Goal: Transaction & Acquisition: Obtain resource

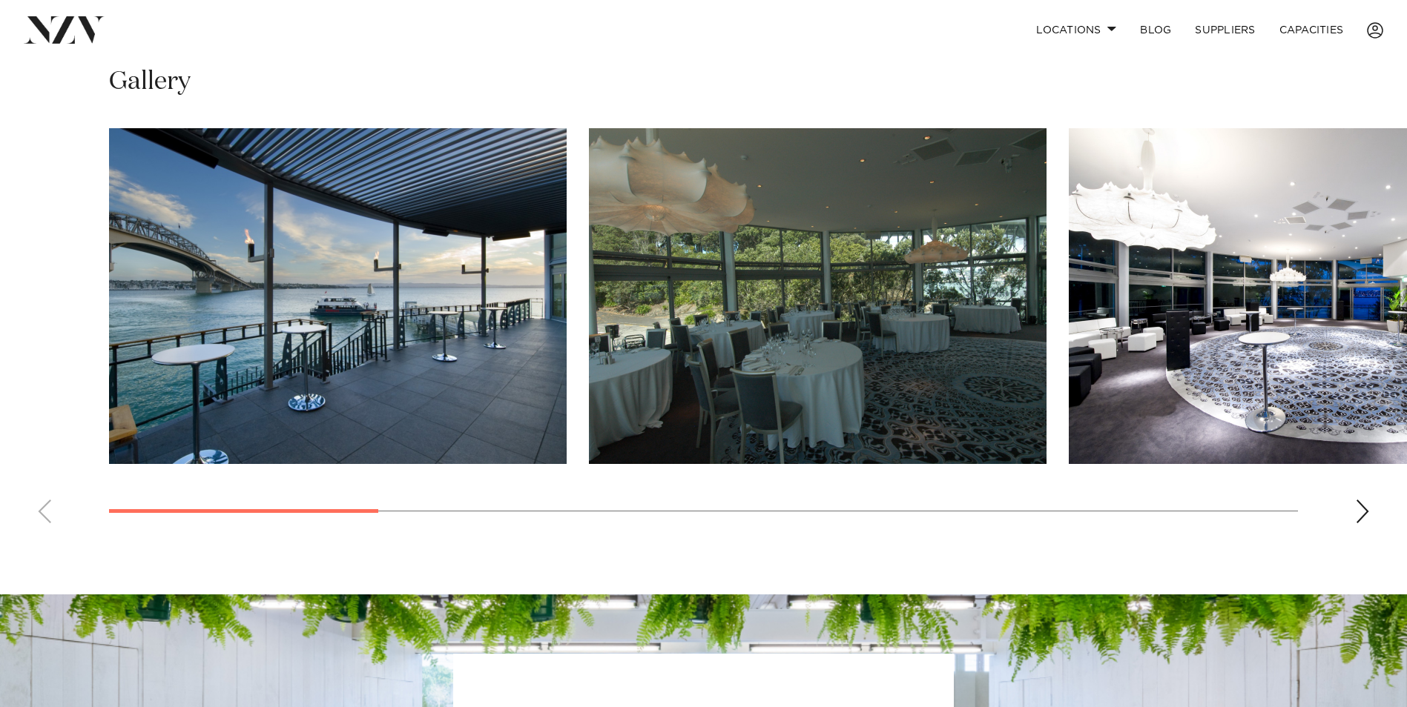
scroll to position [1131, 0]
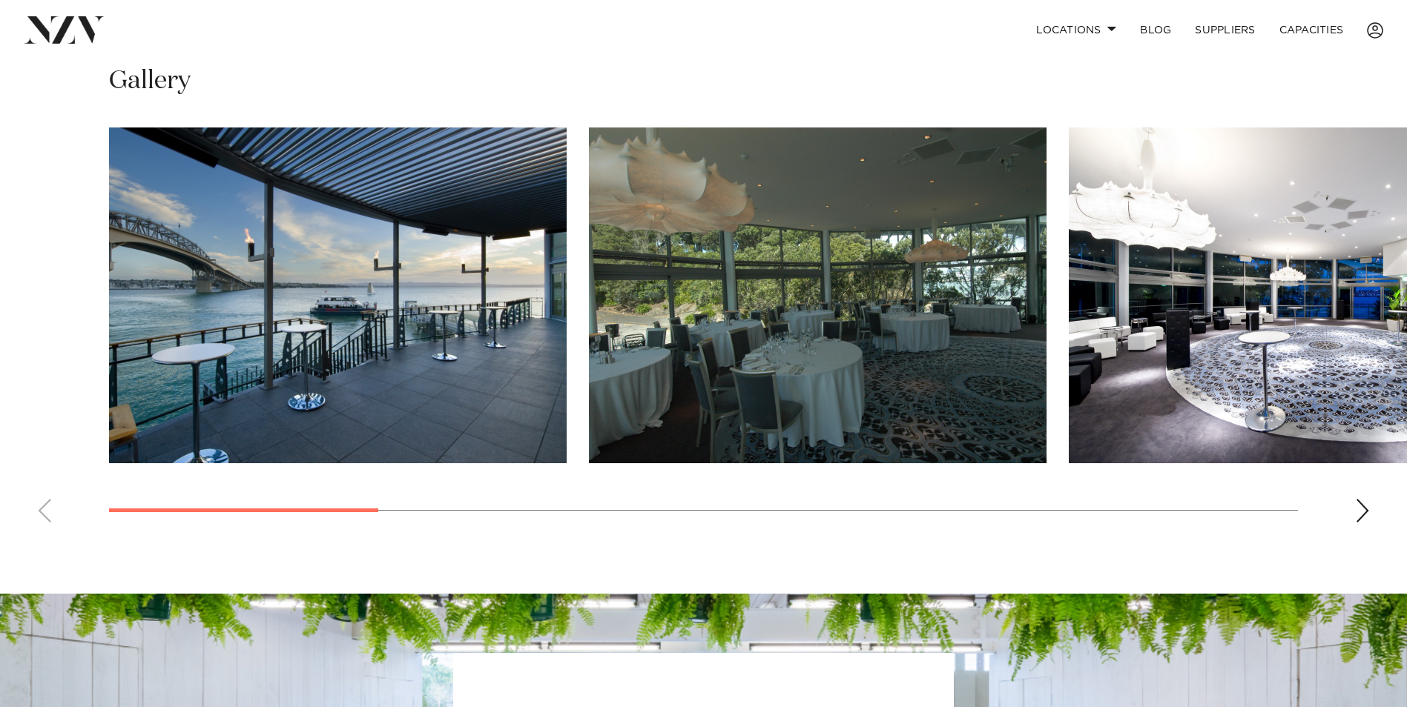
click at [1362, 499] on div "Next slide" at bounding box center [1362, 511] width 15 height 24
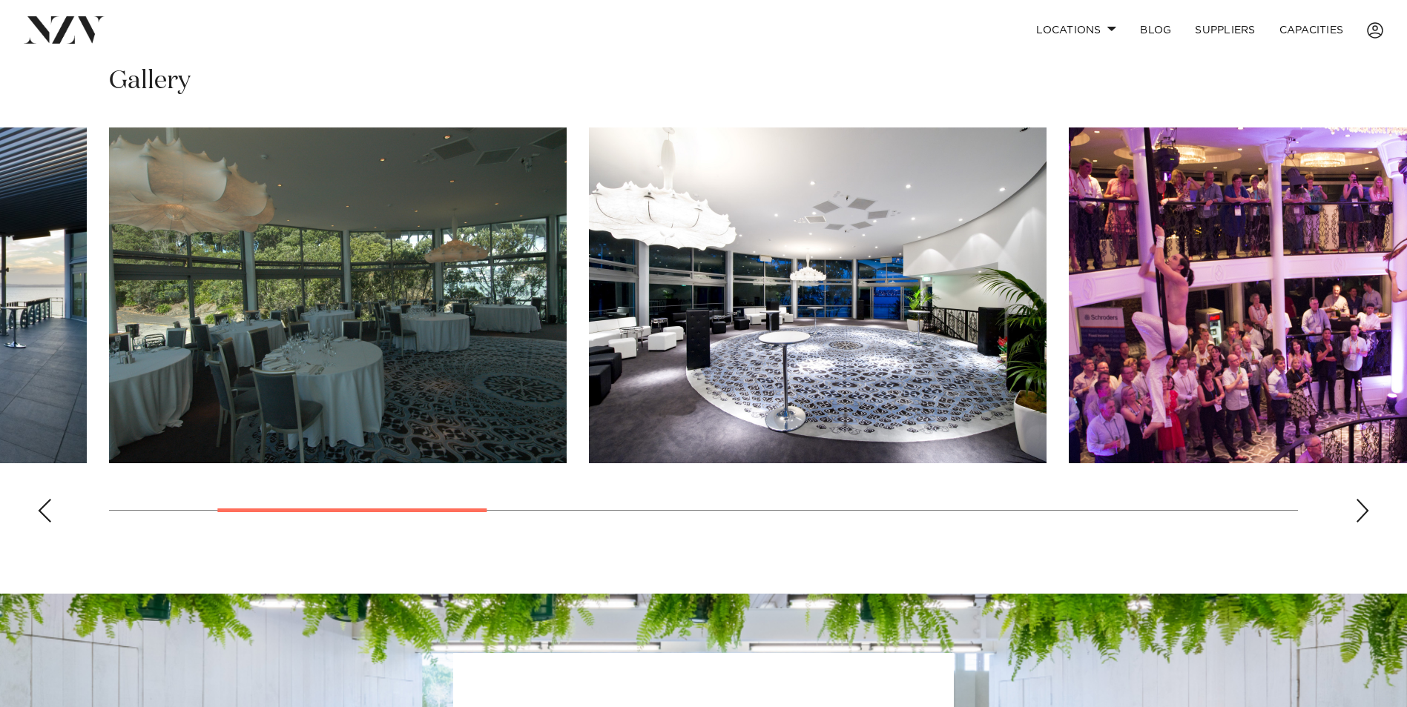
click at [1362, 499] on div "Next slide" at bounding box center [1362, 511] width 15 height 24
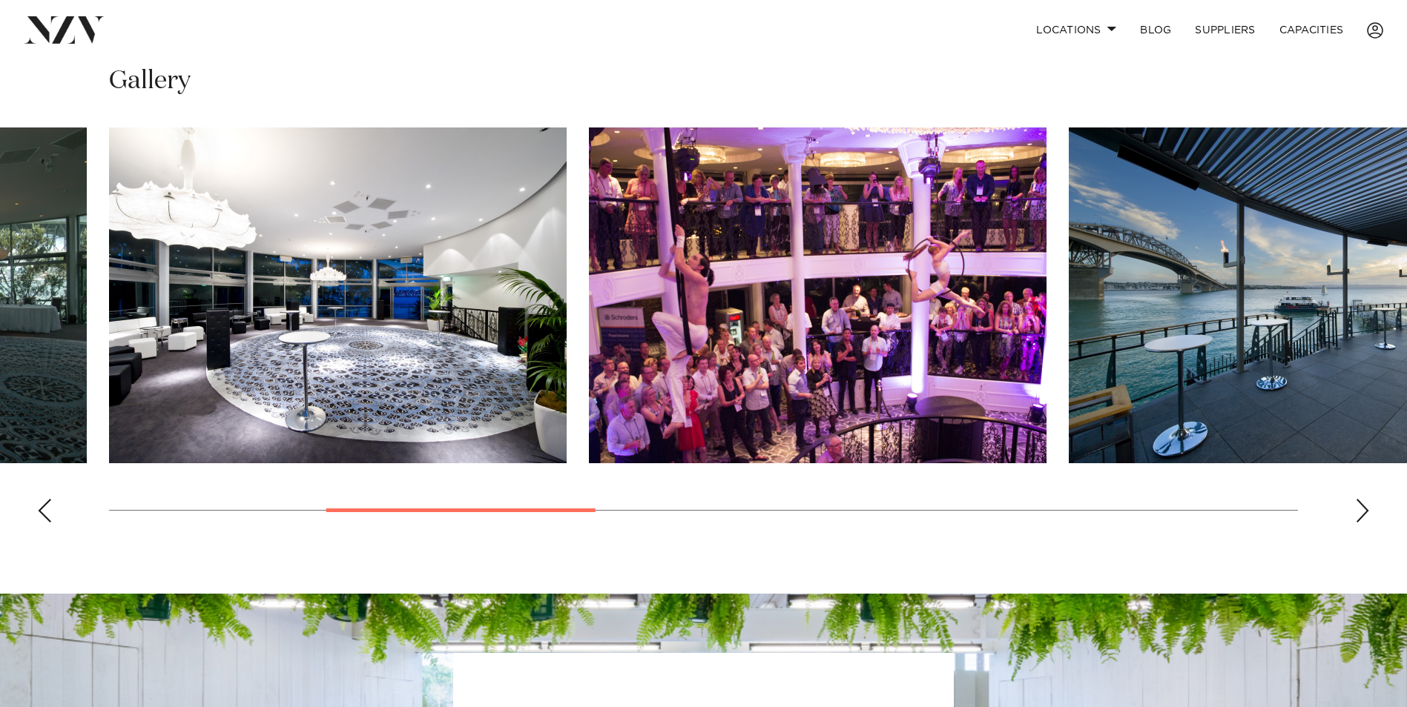
click at [1362, 499] on div "Next slide" at bounding box center [1362, 511] width 15 height 24
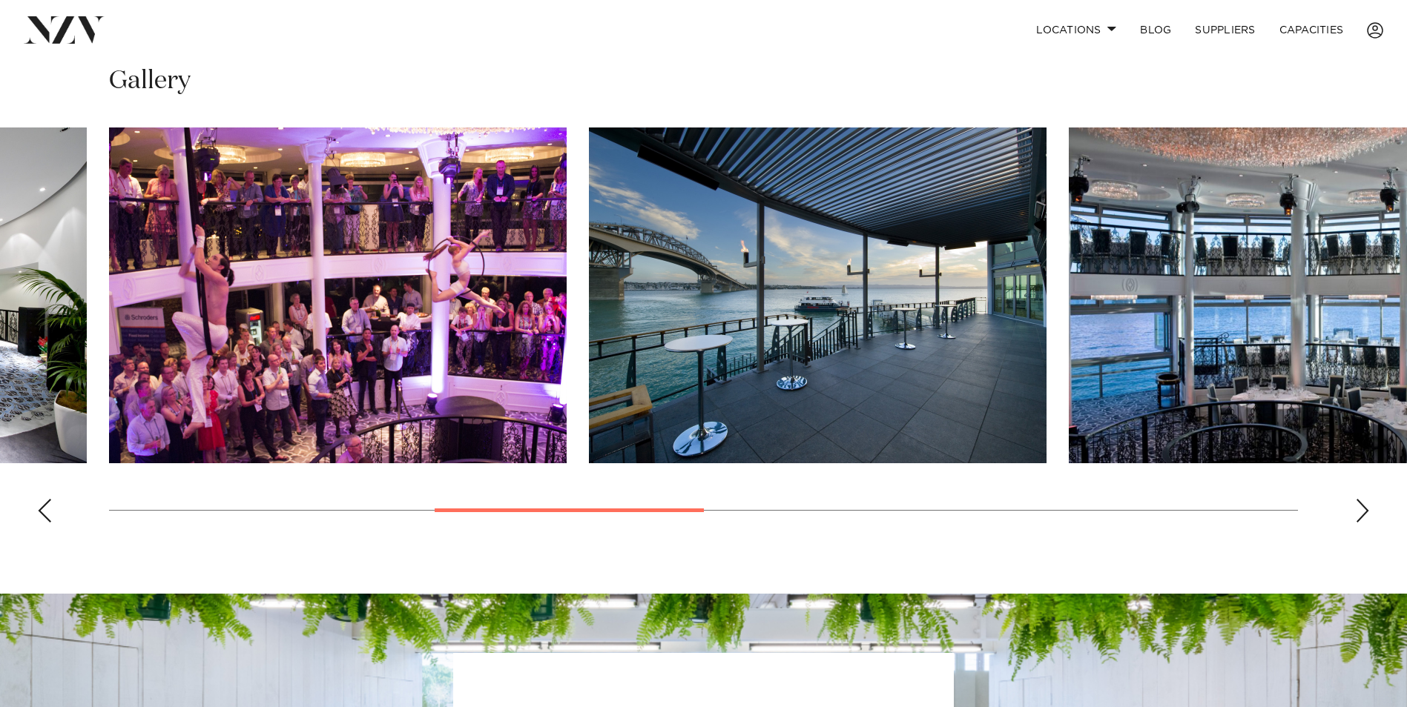
click at [1362, 499] on div "Next slide" at bounding box center [1362, 511] width 15 height 24
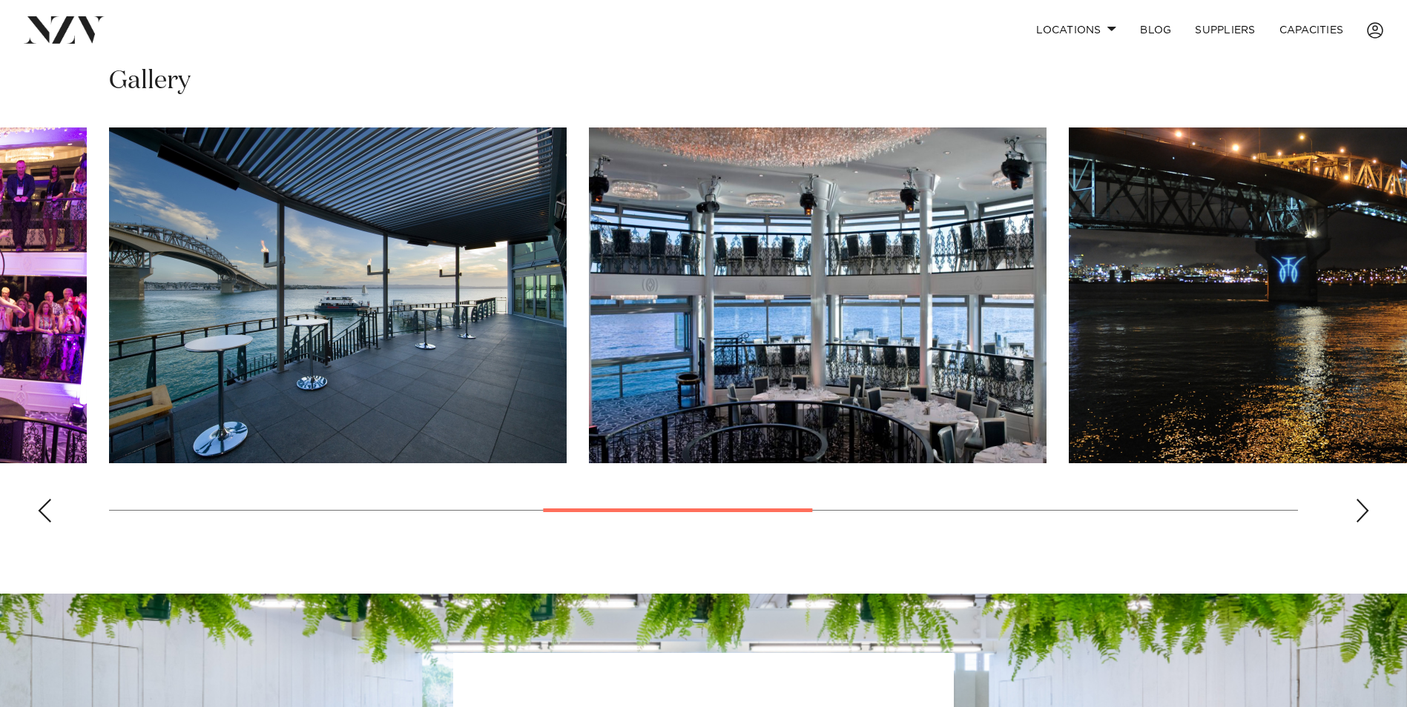
click at [1362, 499] on div "Next slide" at bounding box center [1362, 511] width 15 height 24
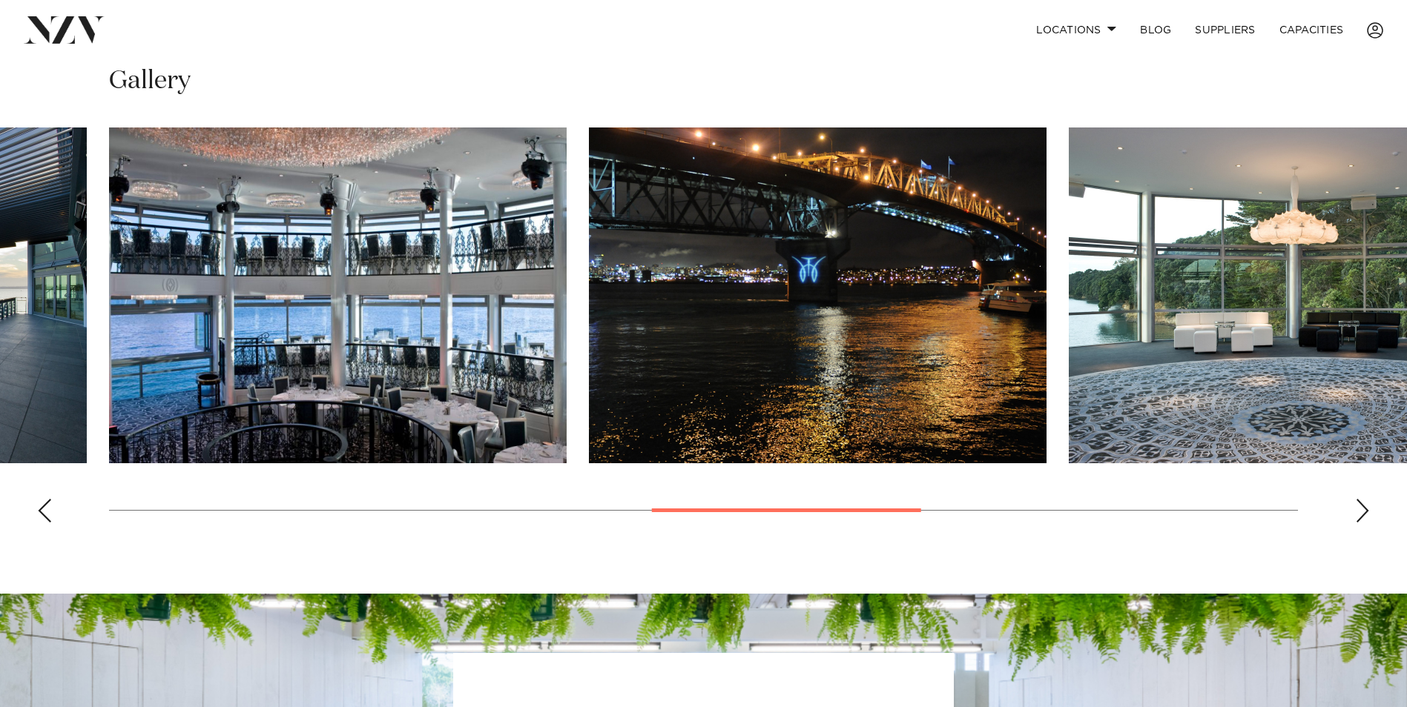
click at [1362, 499] on div "Next slide" at bounding box center [1362, 511] width 15 height 24
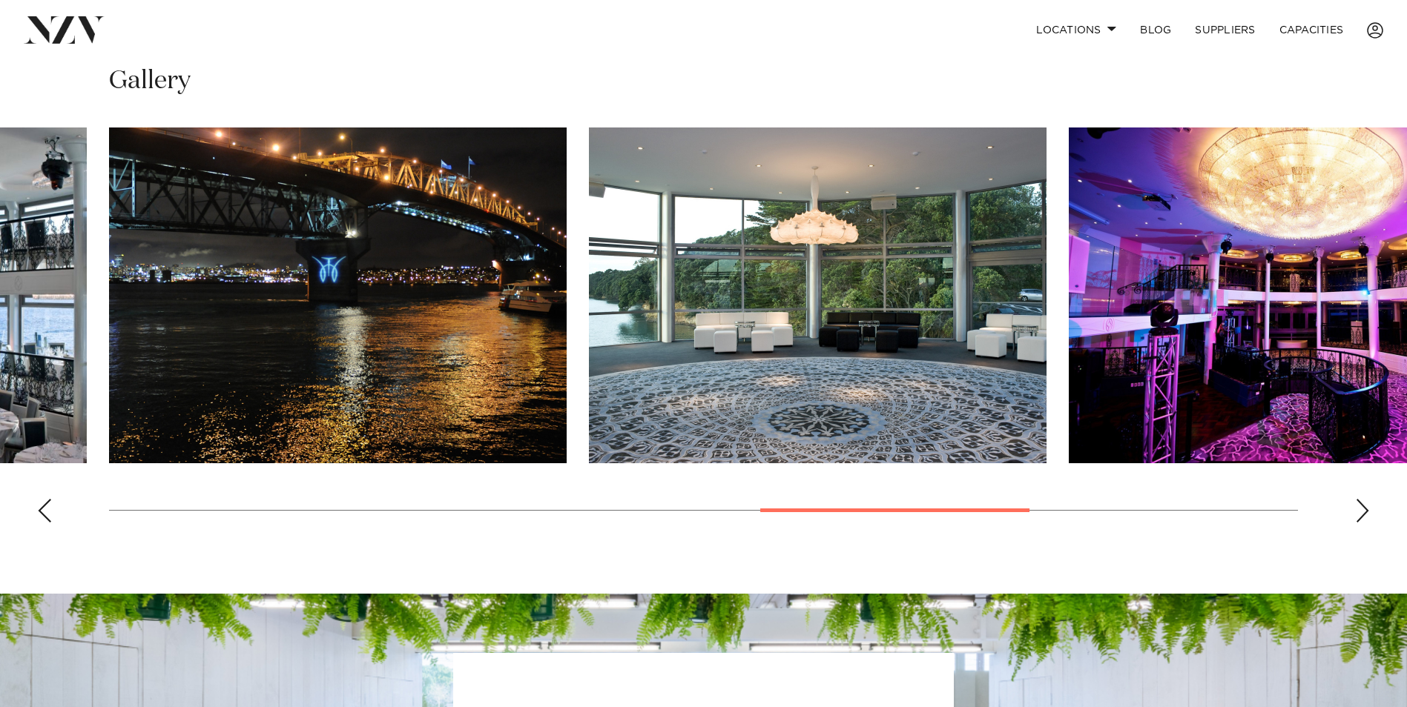
click at [1356, 499] on div "Next slide" at bounding box center [1362, 511] width 15 height 24
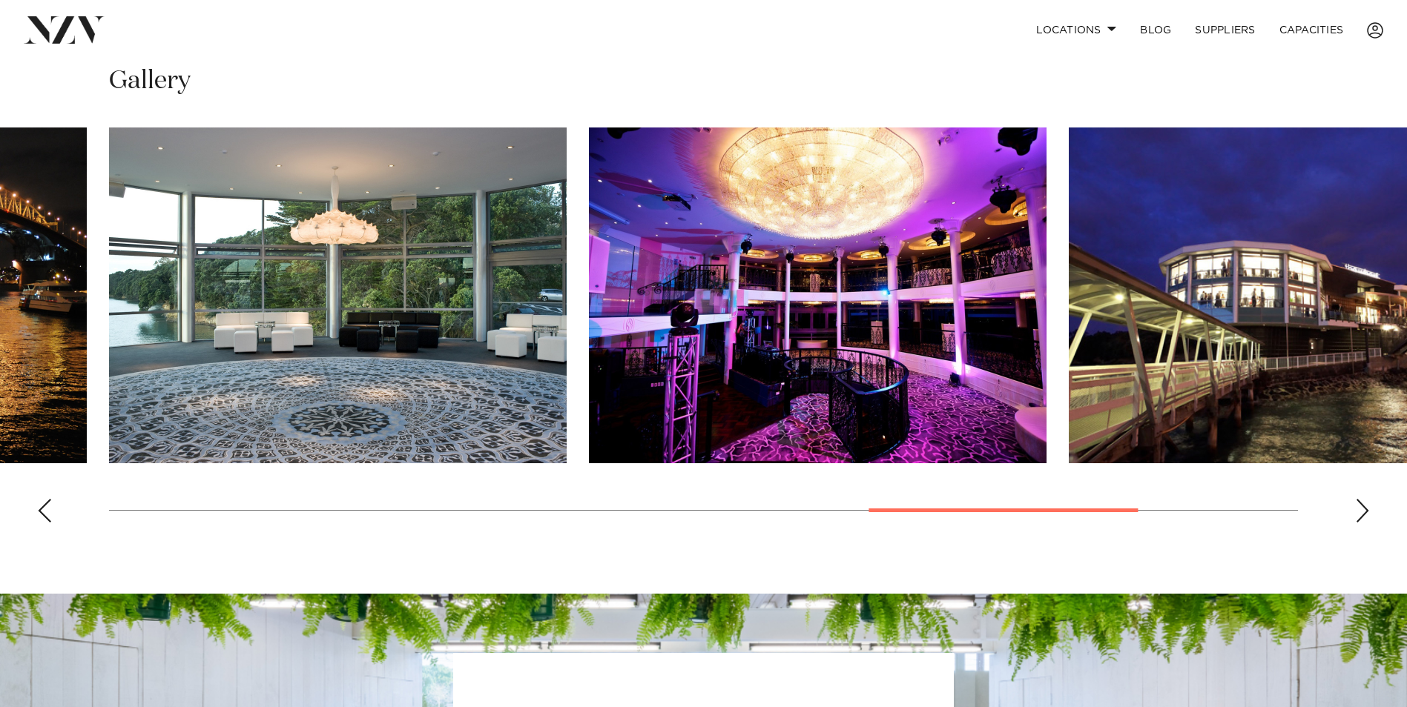
click at [1356, 499] on div "Next slide" at bounding box center [1362, 511] width 15 height 24
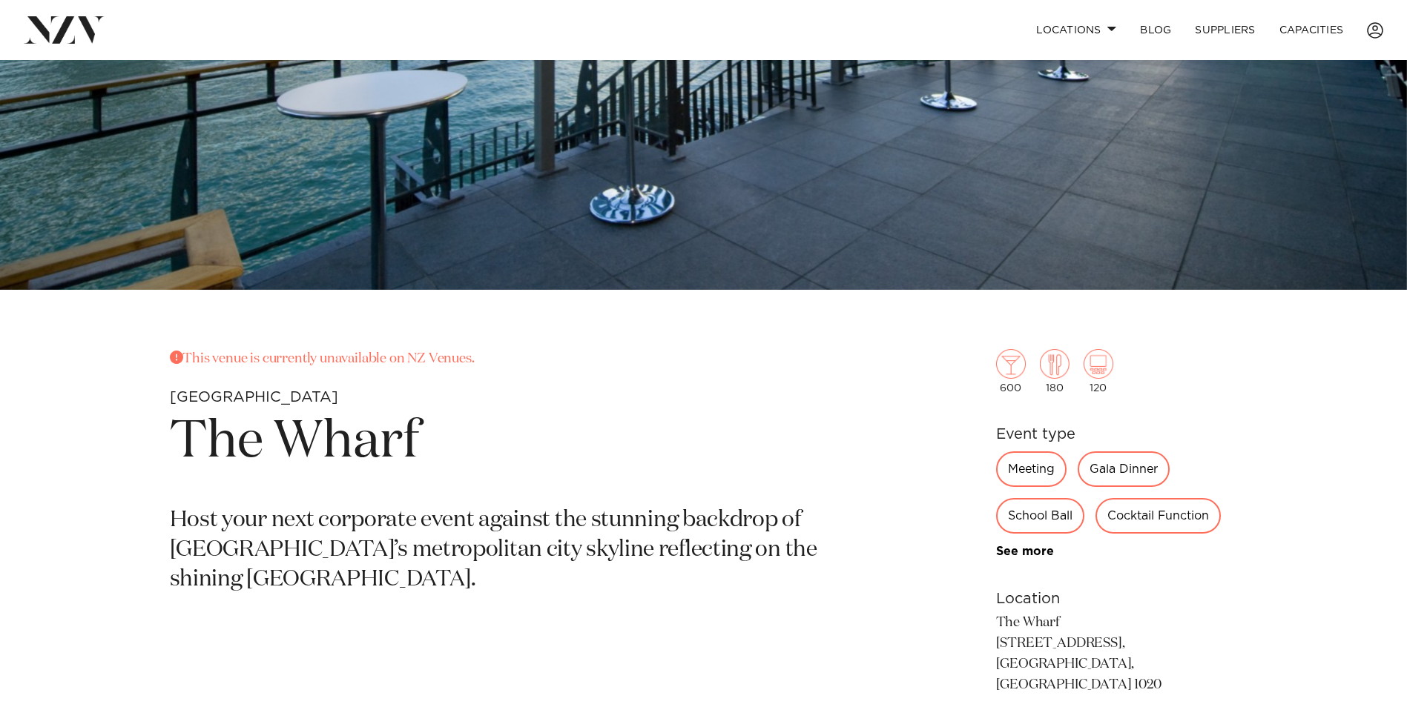
scroll to position [431, 0]
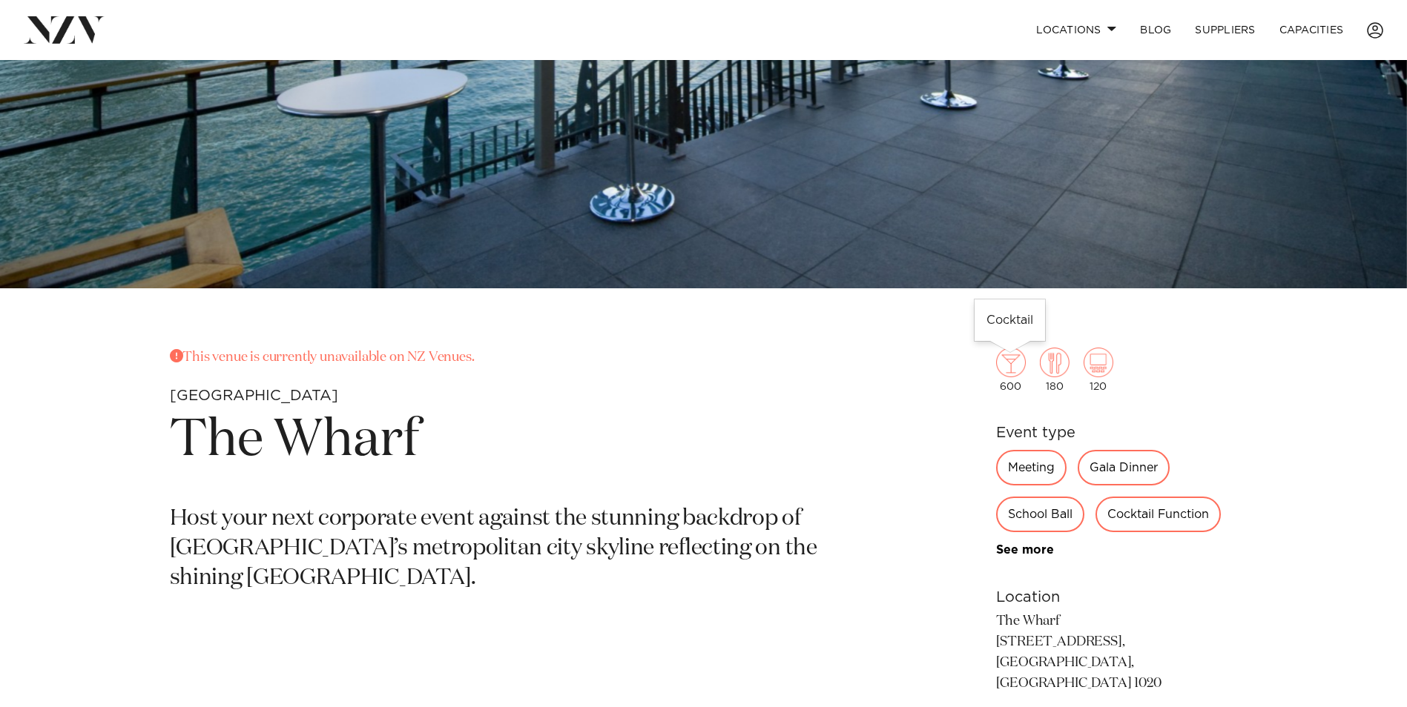
click at [1012, 372] on img at bounding box center [1011, 363] width 30 height 30
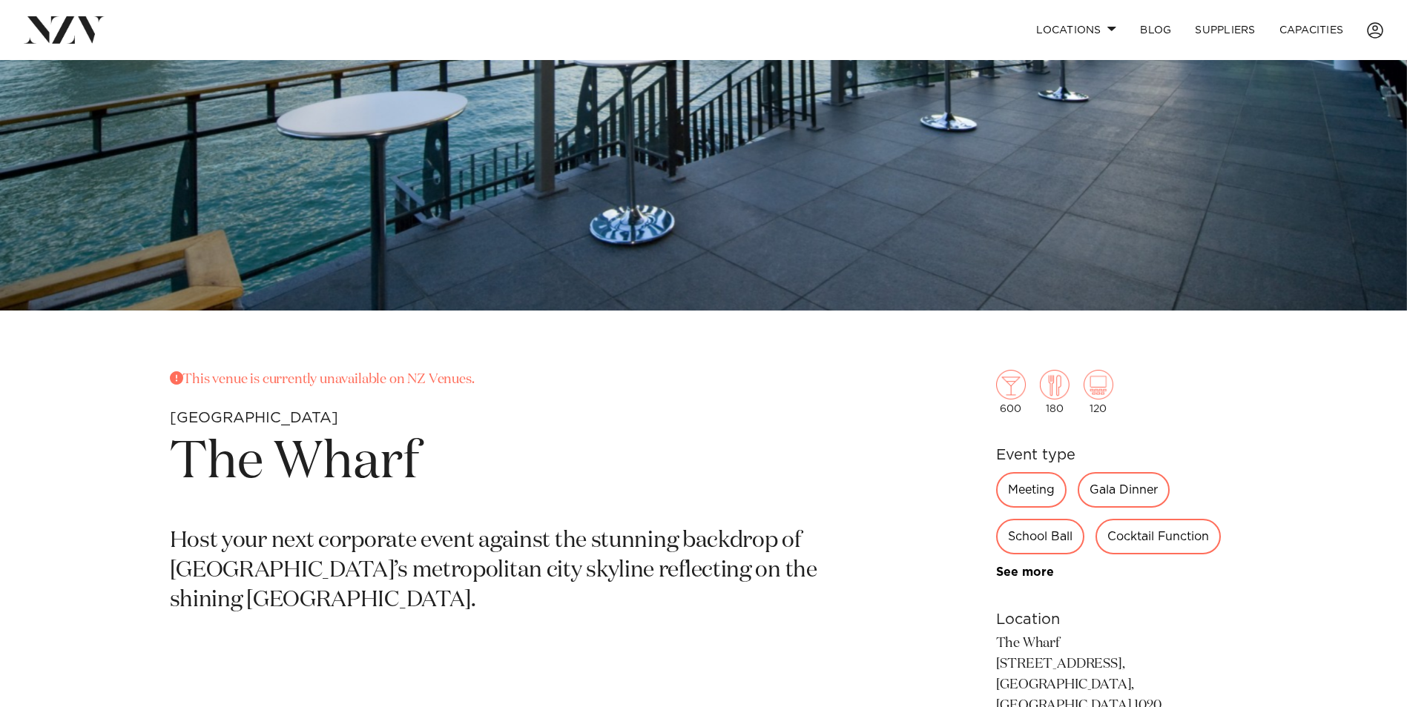
scroll to position [0, 0]
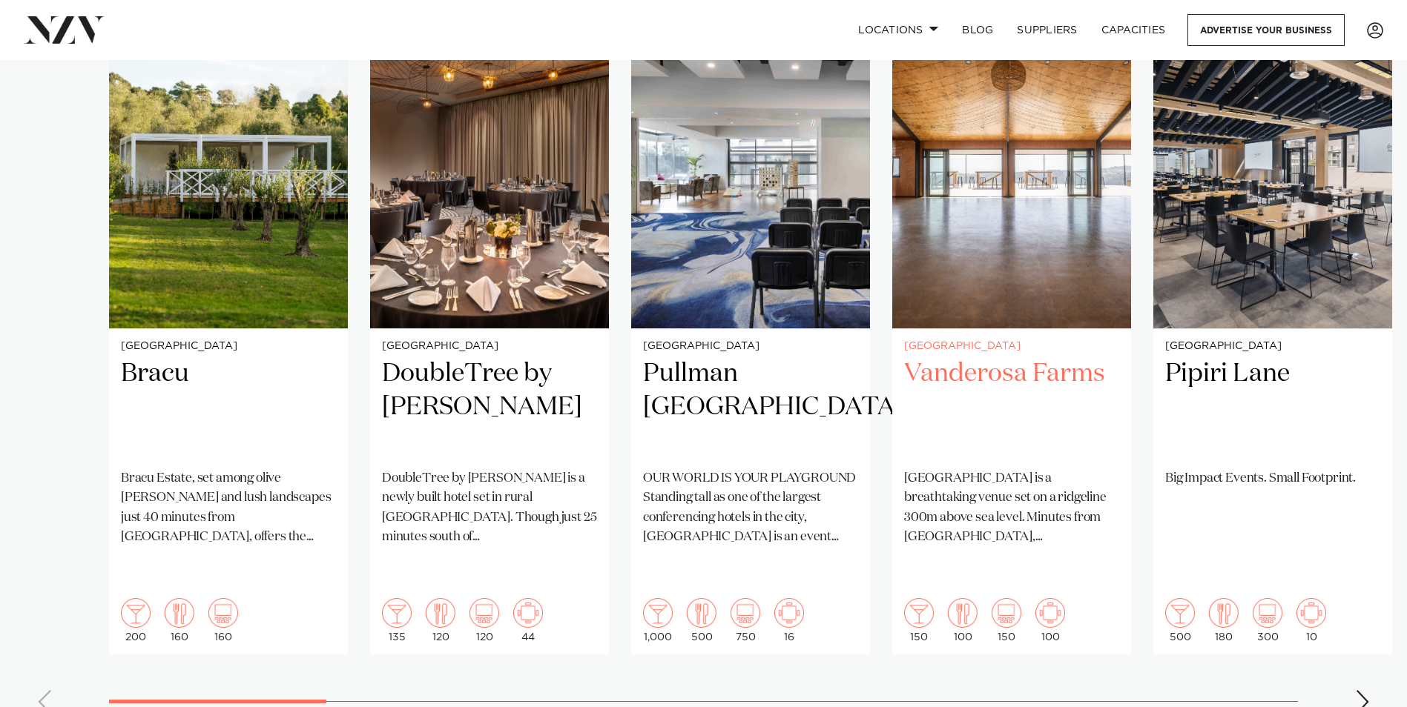
scroll to position [1083, 0]
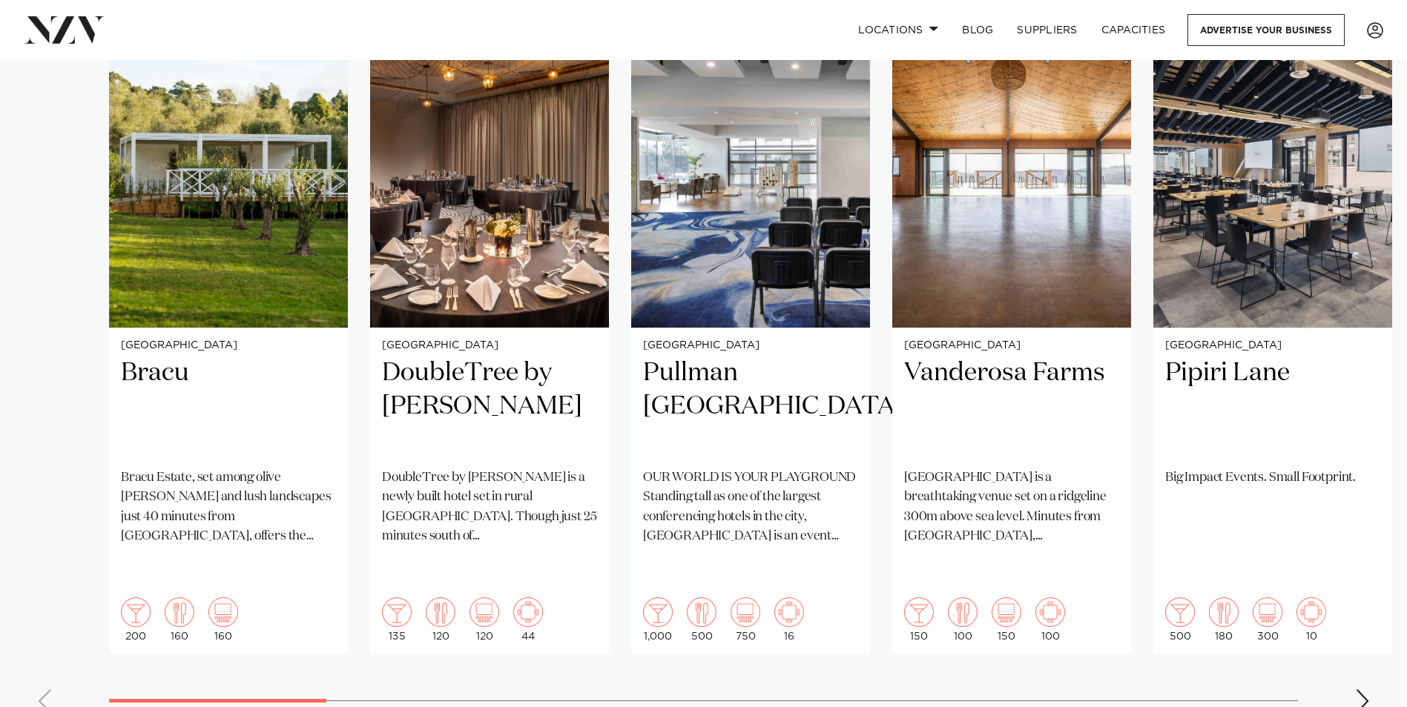
click at [1353, 650] on swiper-container "Auckland Bracu [GEOGRAPHIC_DATA], set among olive [PERSON_NAME] and lush landsc…" at bounding box center [703, 366] width 1407 height 718
click at [1360, 690] on div "Next slide" at bounding box center [1362, 702] width 15 height 24
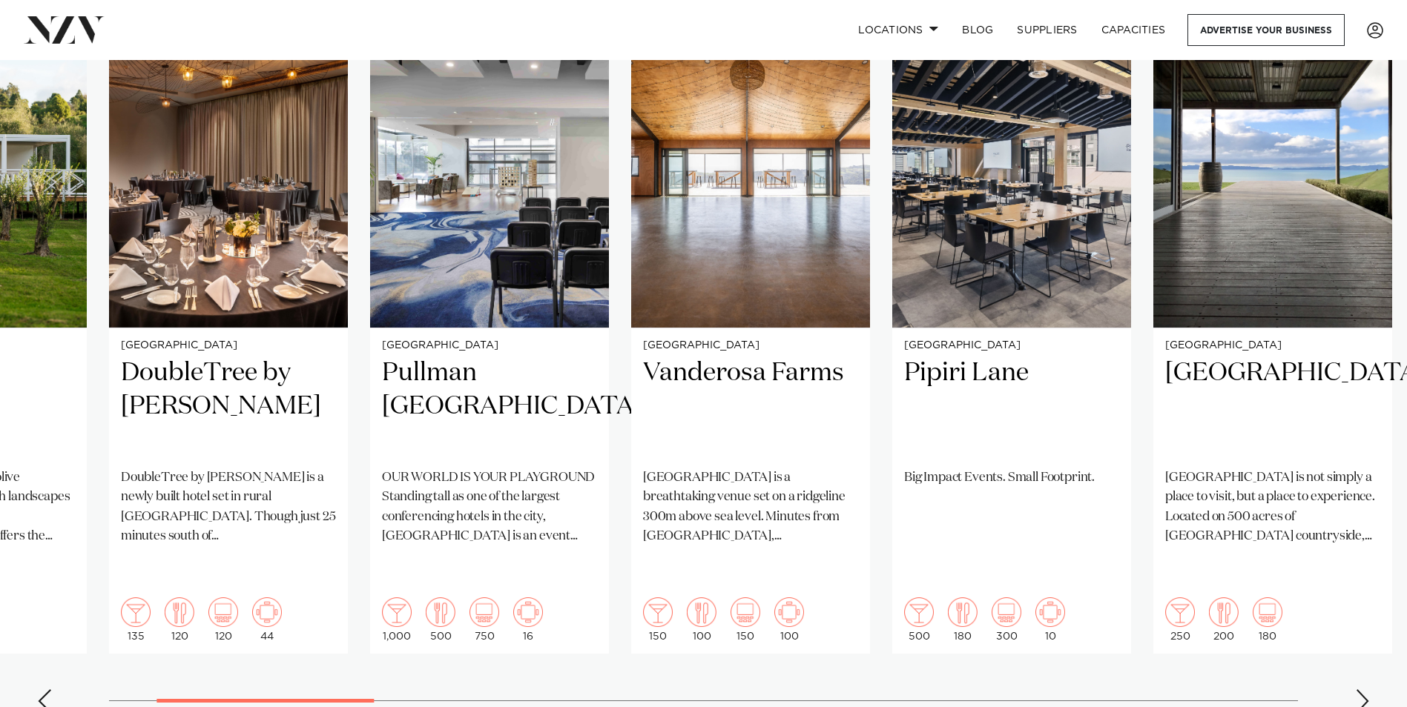
click at [1360, 690] on div "Next slide" at bounding box center [1362, 702] width 15 height 24
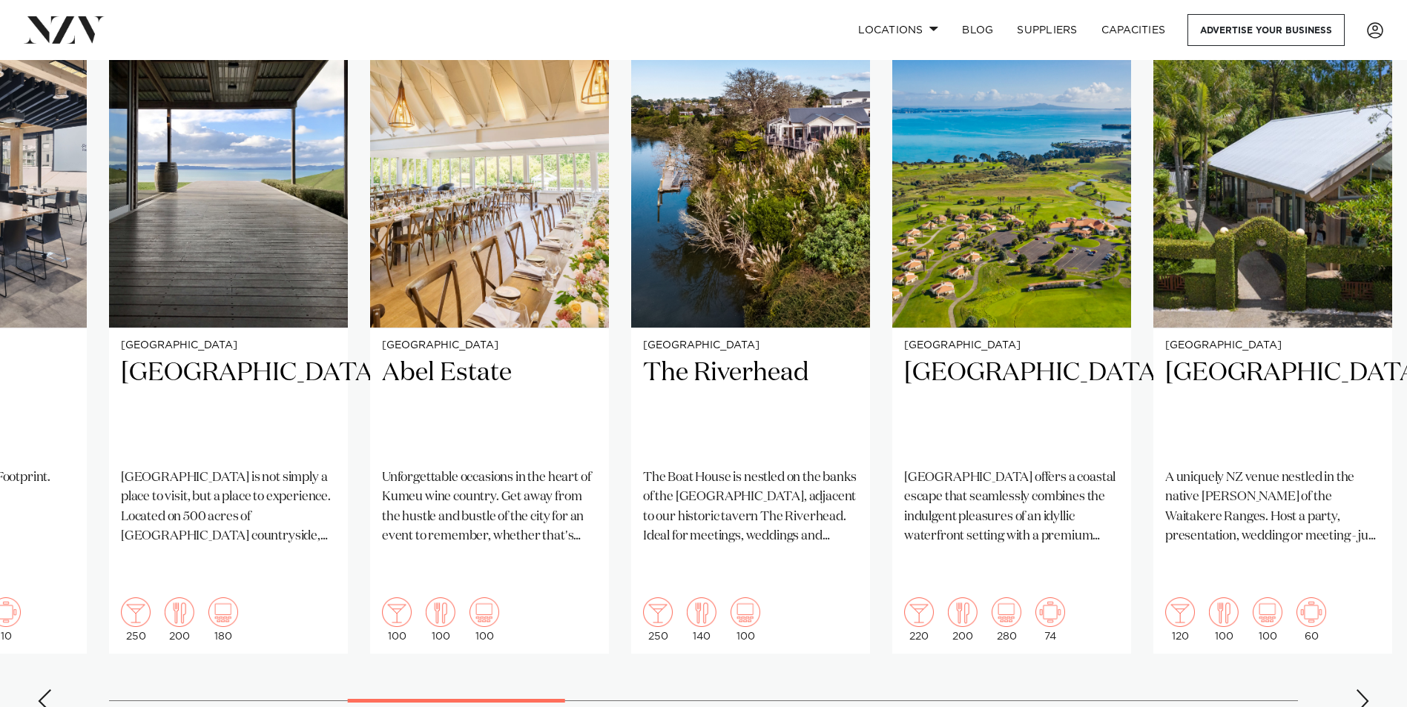
click at [1361, 690] on div "Next slide" at bounding box center [1362, 702] width 15 height 24
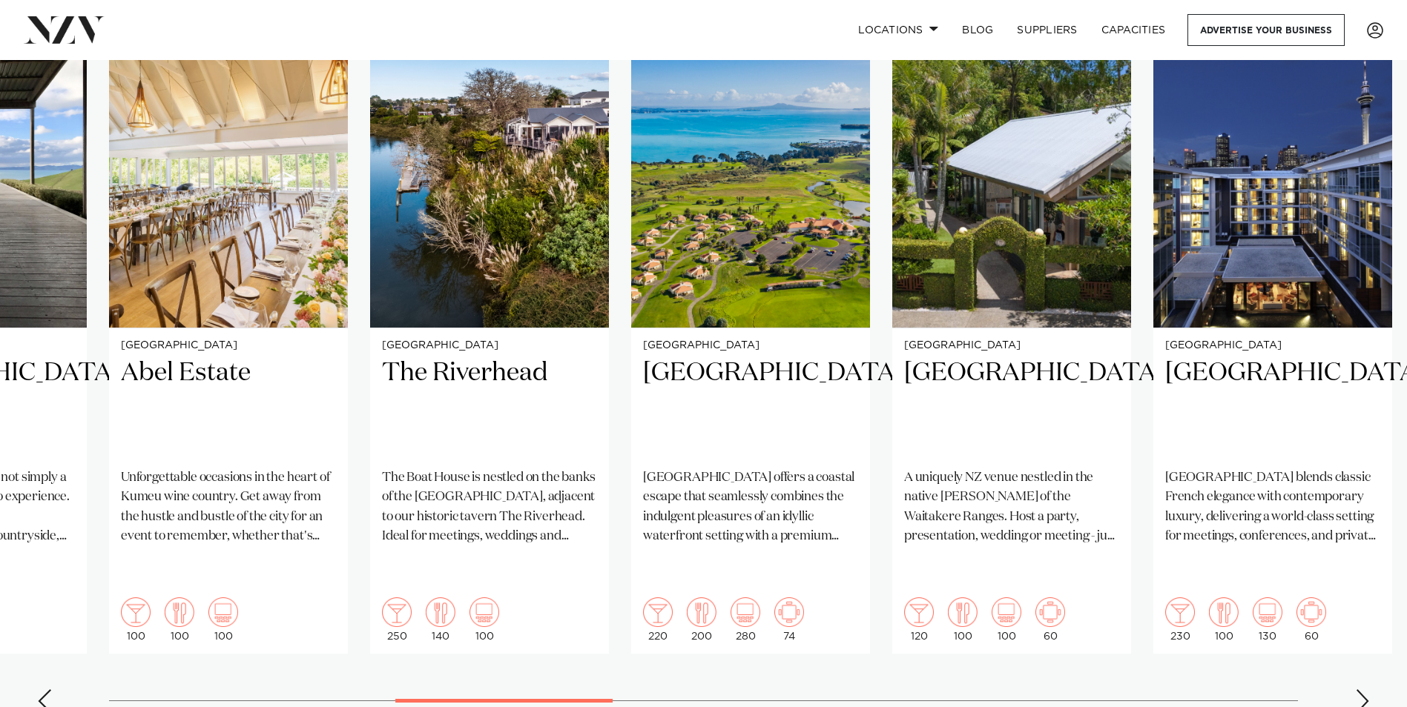
click at [1361, 690] on div "Next slide" at bounding box center [1362, 702] width 15 height 24
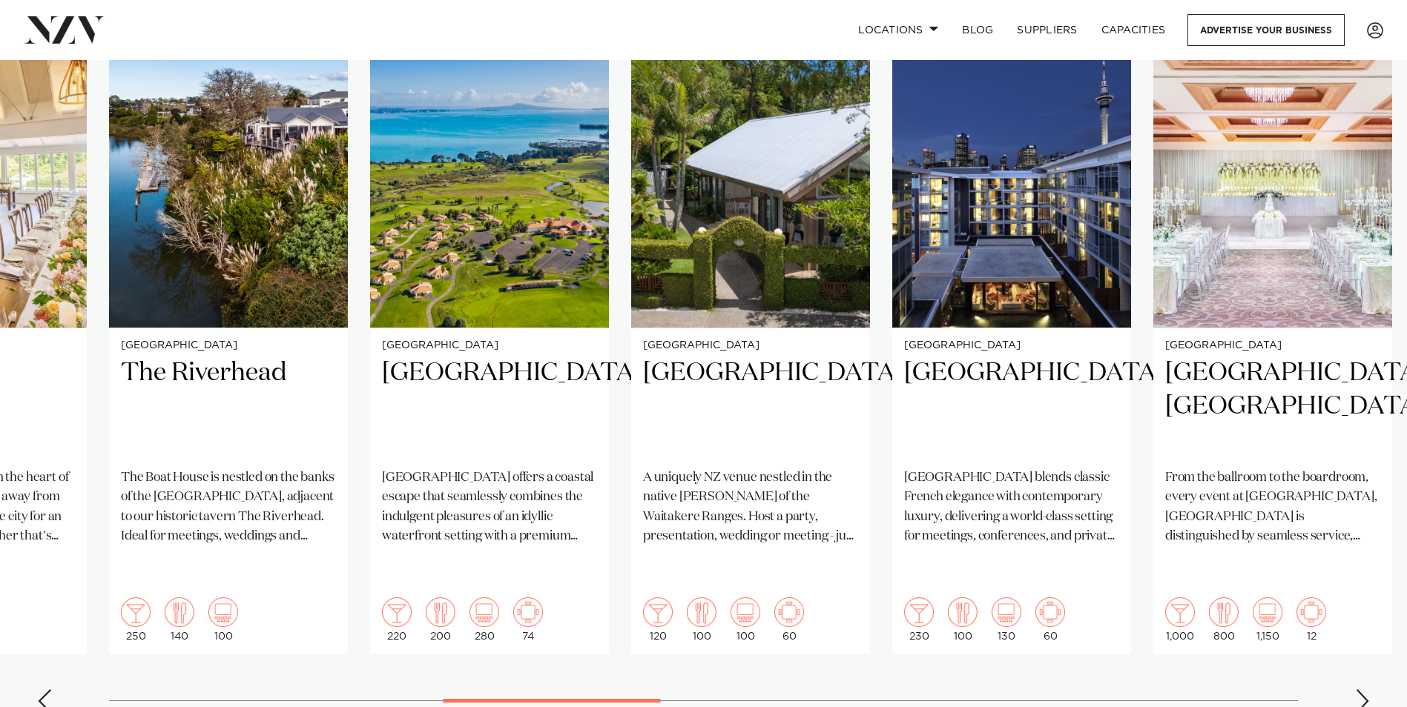
click at [1361, 690] on div "Next slide" at bounding box center [1362, 702] width 15 height 24
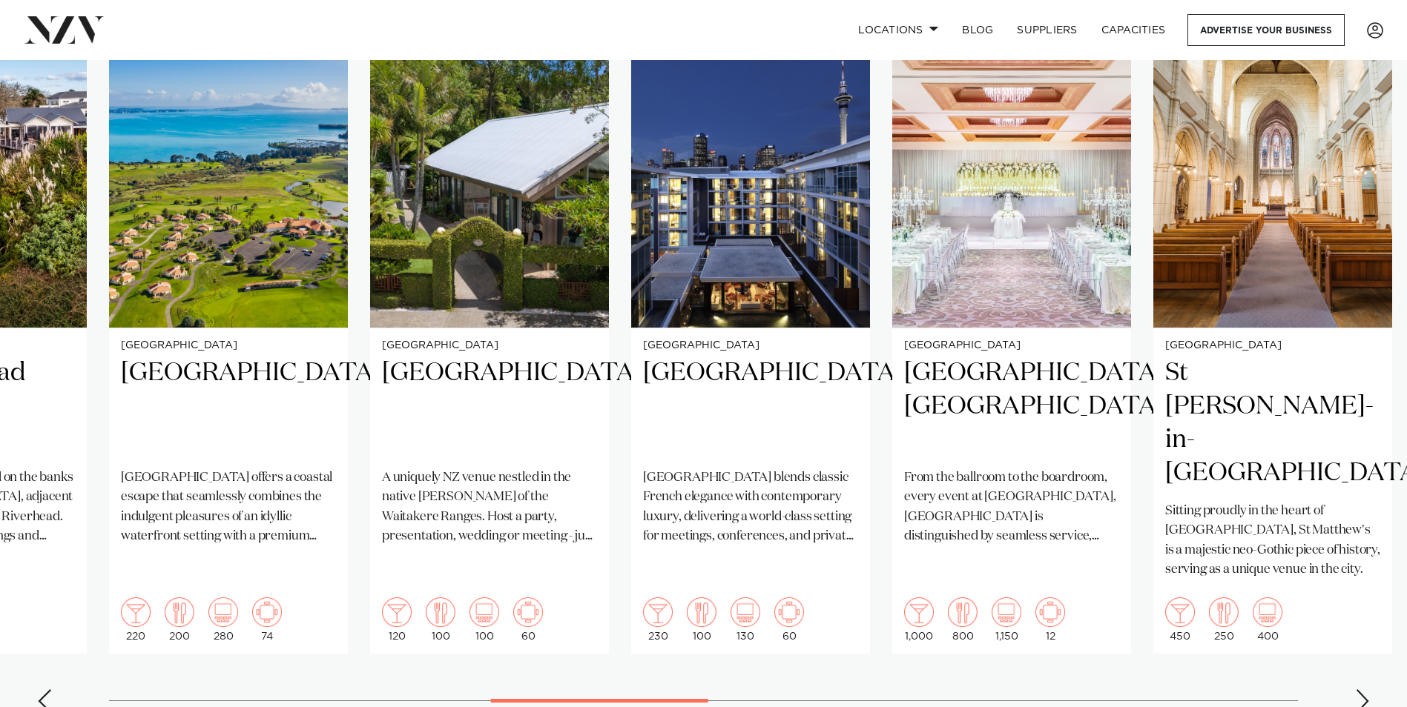
click at [1361, 690] on div "Next slide" at bounding box center [1362, 702] width 15 height 24
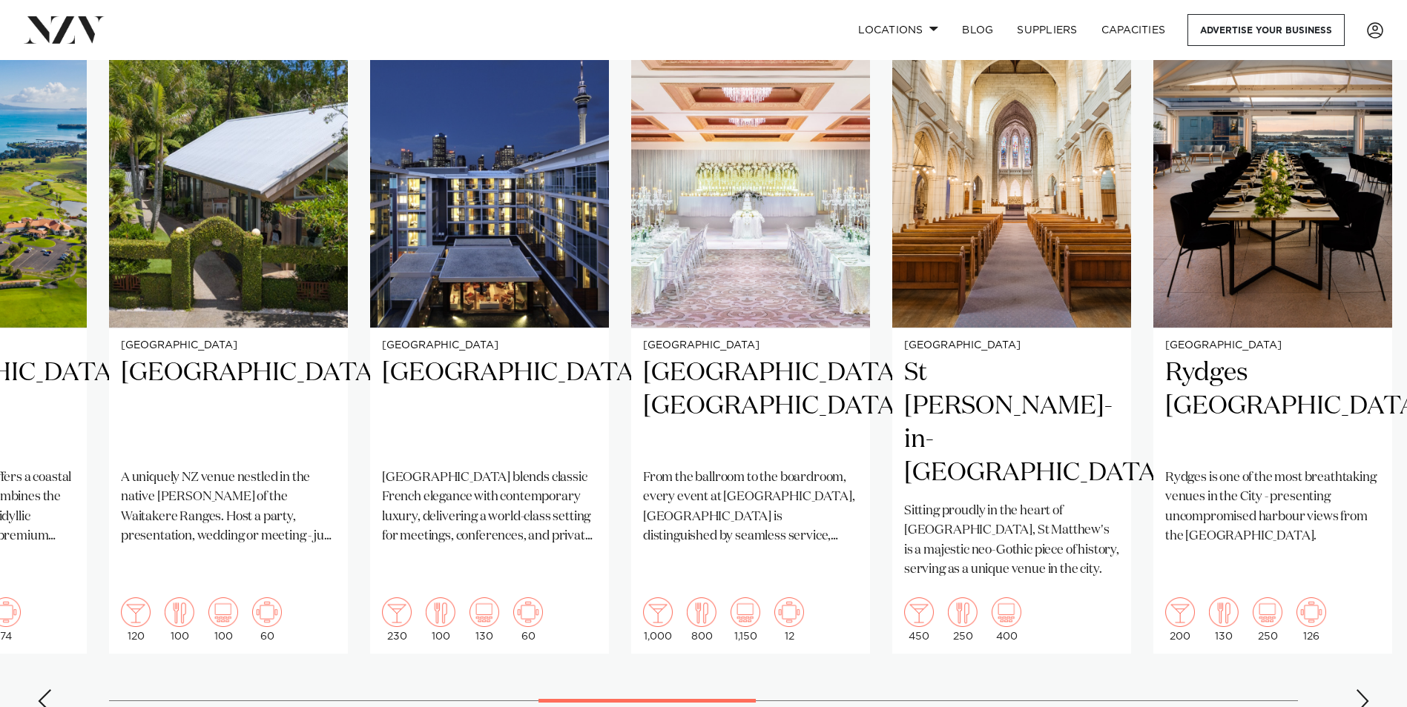
click at [1361, 690] on div "Next slide" at bounding box center [1362, 702] width 15 height 24
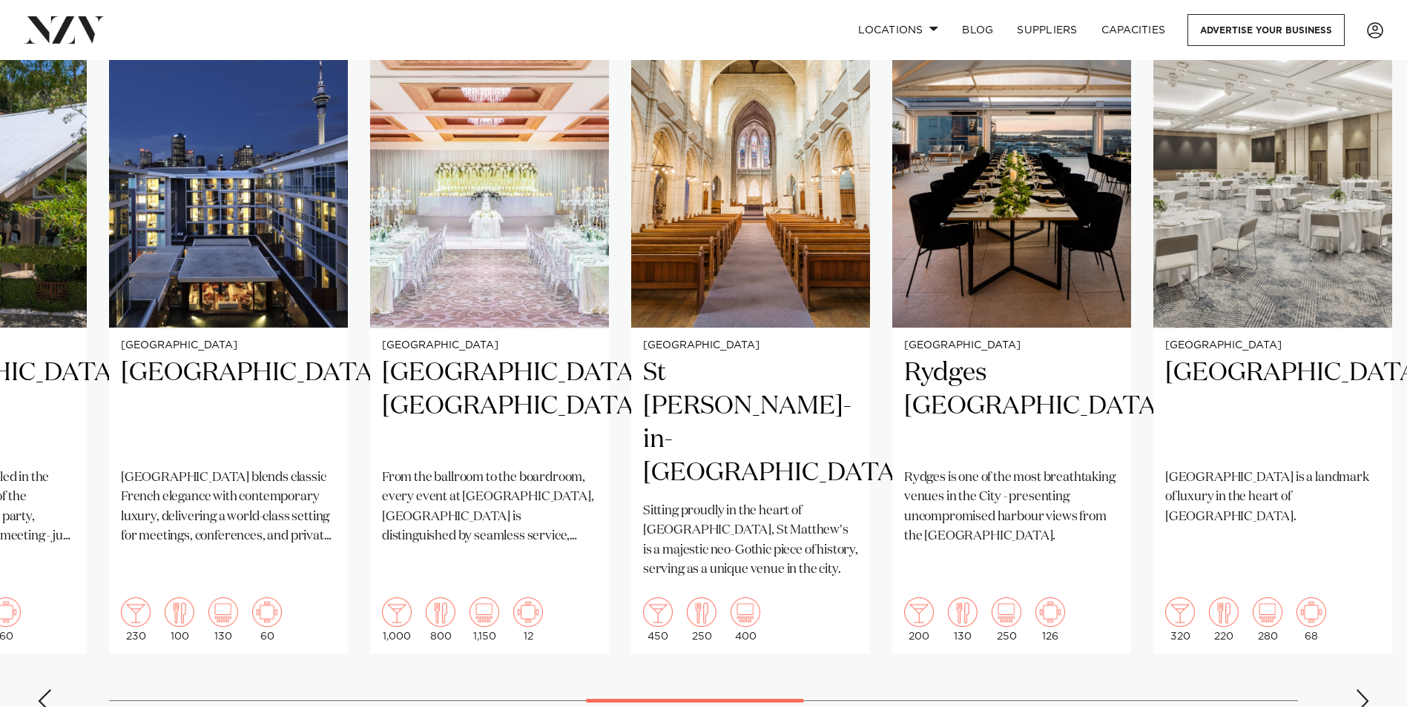
click at [1361, 690] on div "Next slide" at bounding box center [1362, 702] width 15 height 24
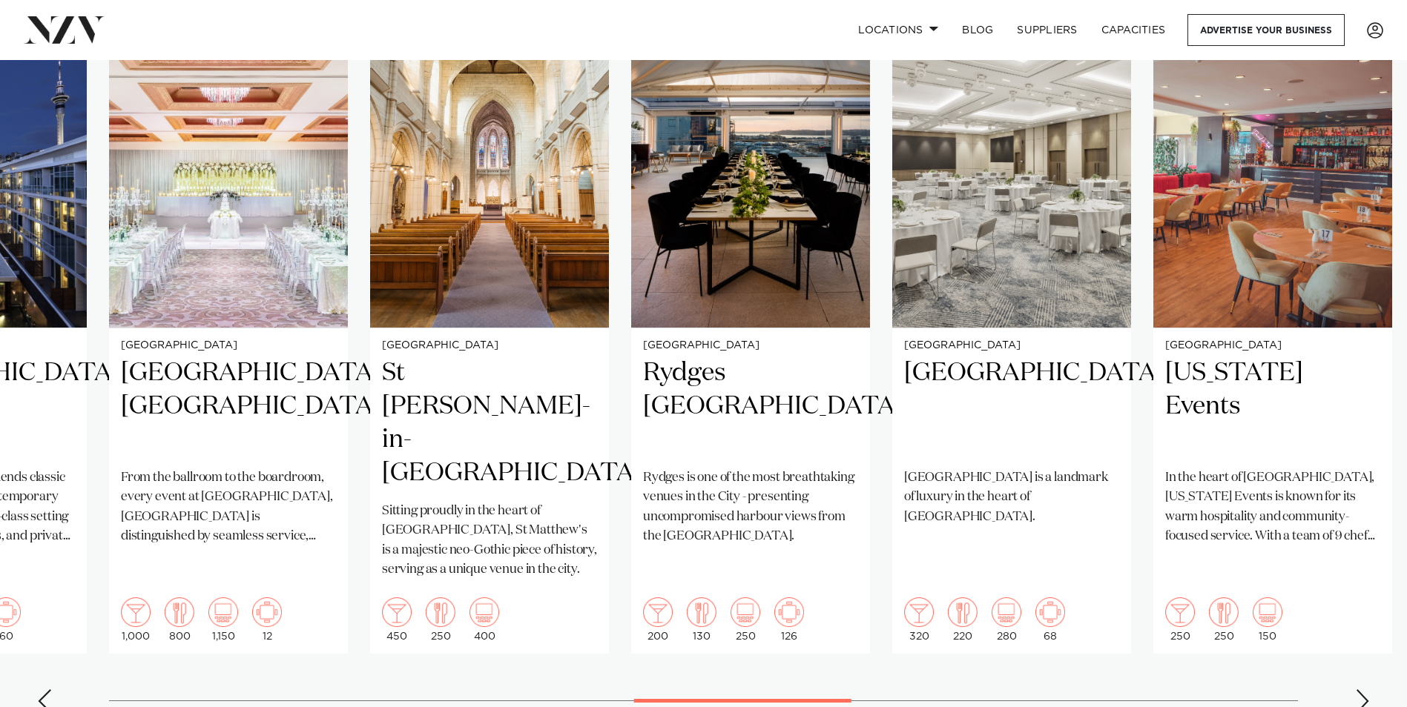
click at [1361, 690] on div "Next slide" at bounding box center [1362, 702] width 15 height 24
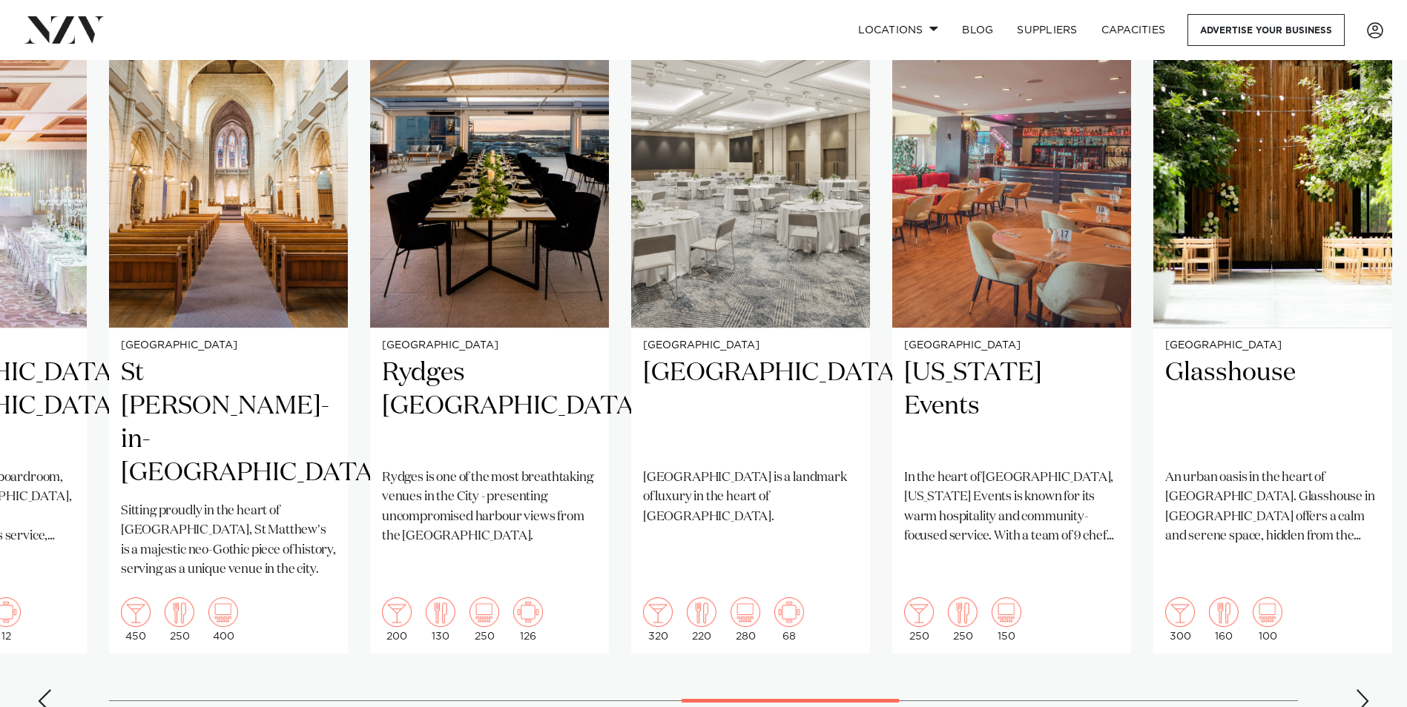
click at [1361, 690] on div "Next slide" at bounding box center [1362, 702] width 15 height 24
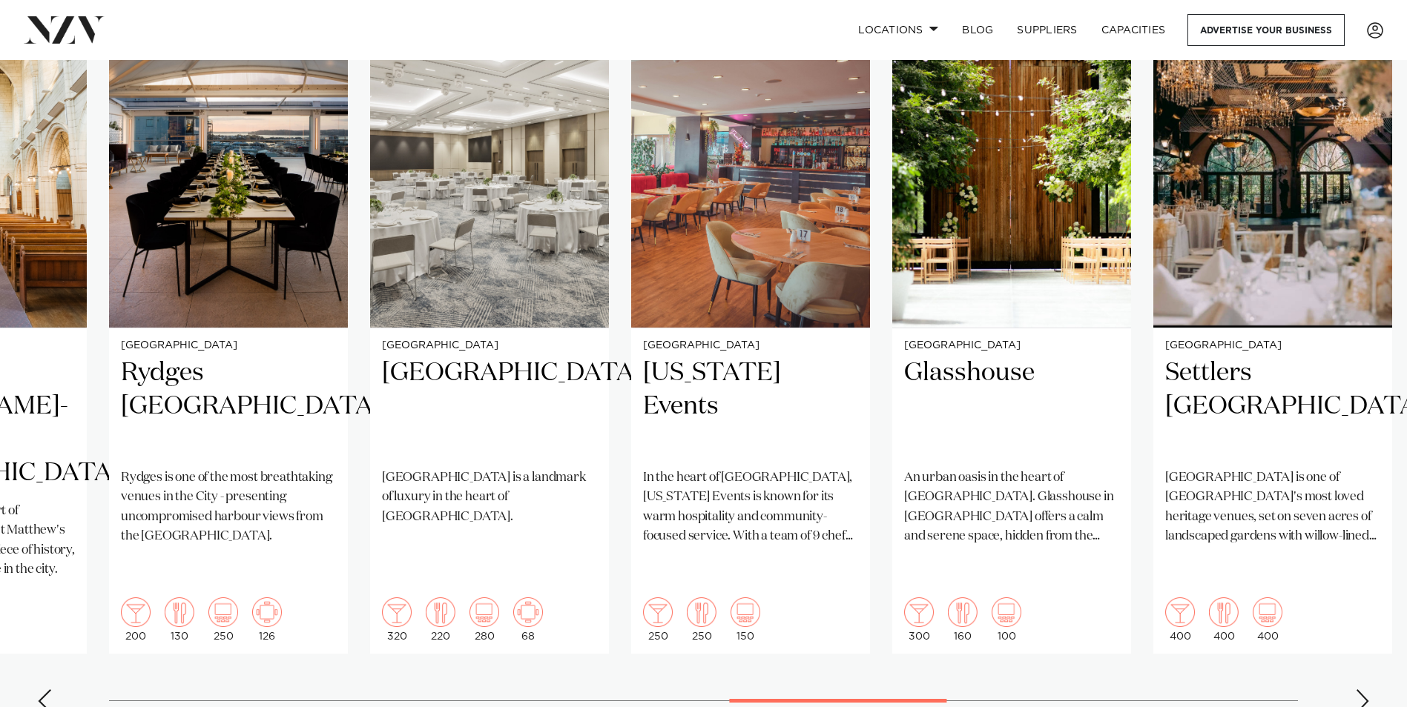
click at [1361, 690] on div "Next slide" at bounding box center [1362, 702] width 15 height 24
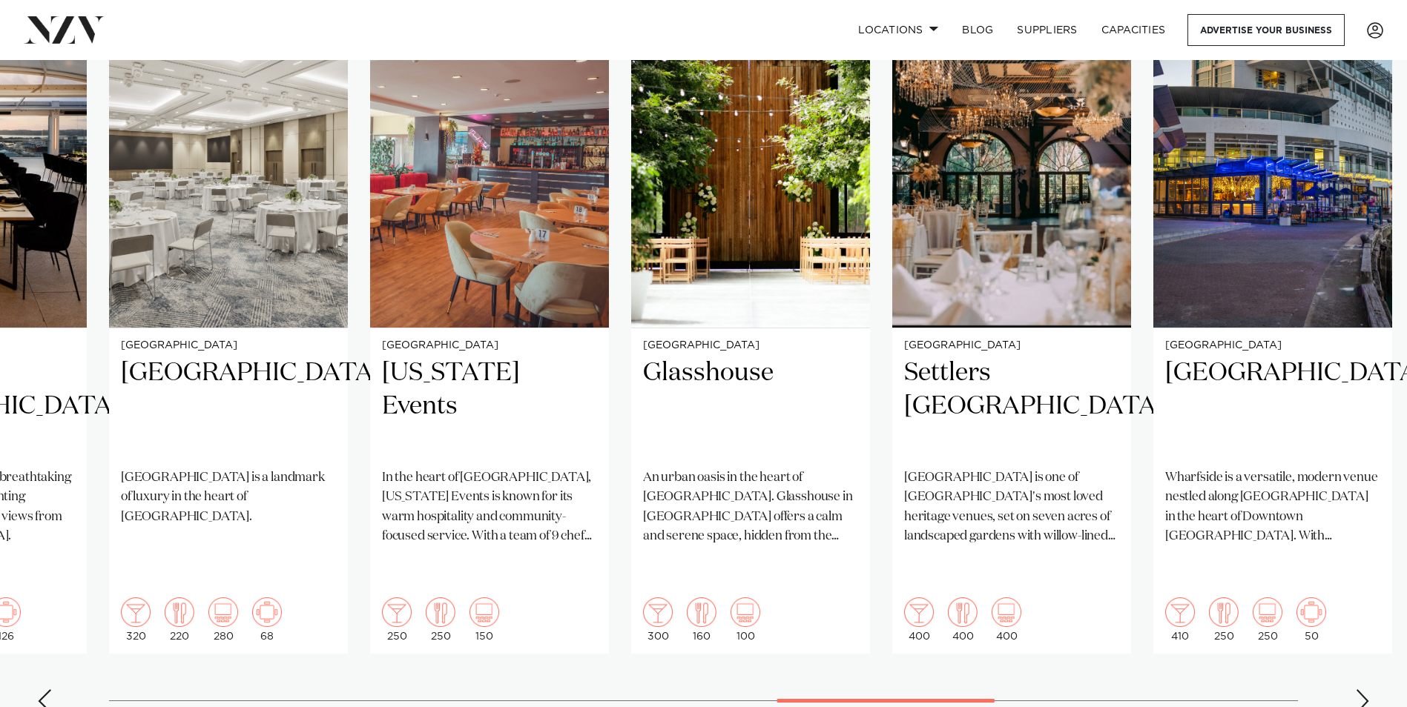
click at [1361, 690] on div "Next slide" at bounding box center [1362, 702] width 15 height 24
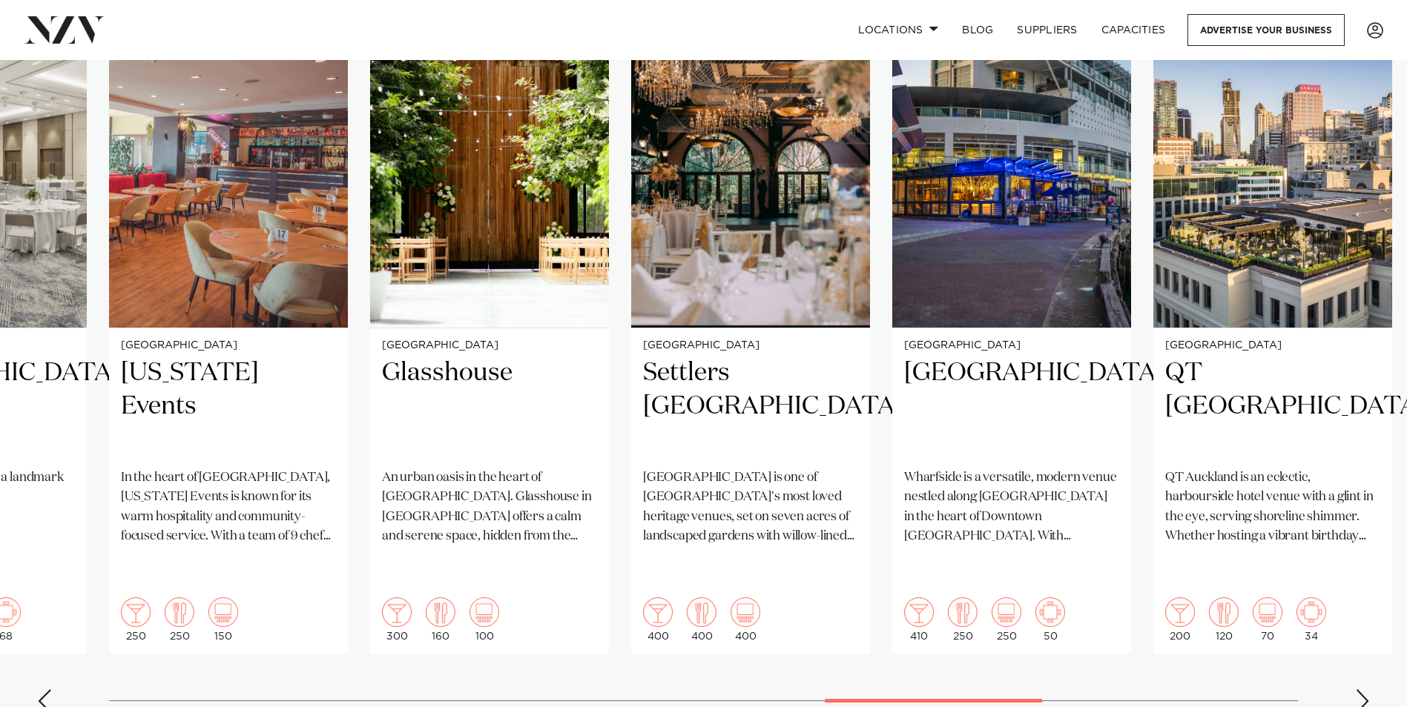
click at [1361, 690] on div "Next slide" at bounding box center [1362, 702] width 15 height 24
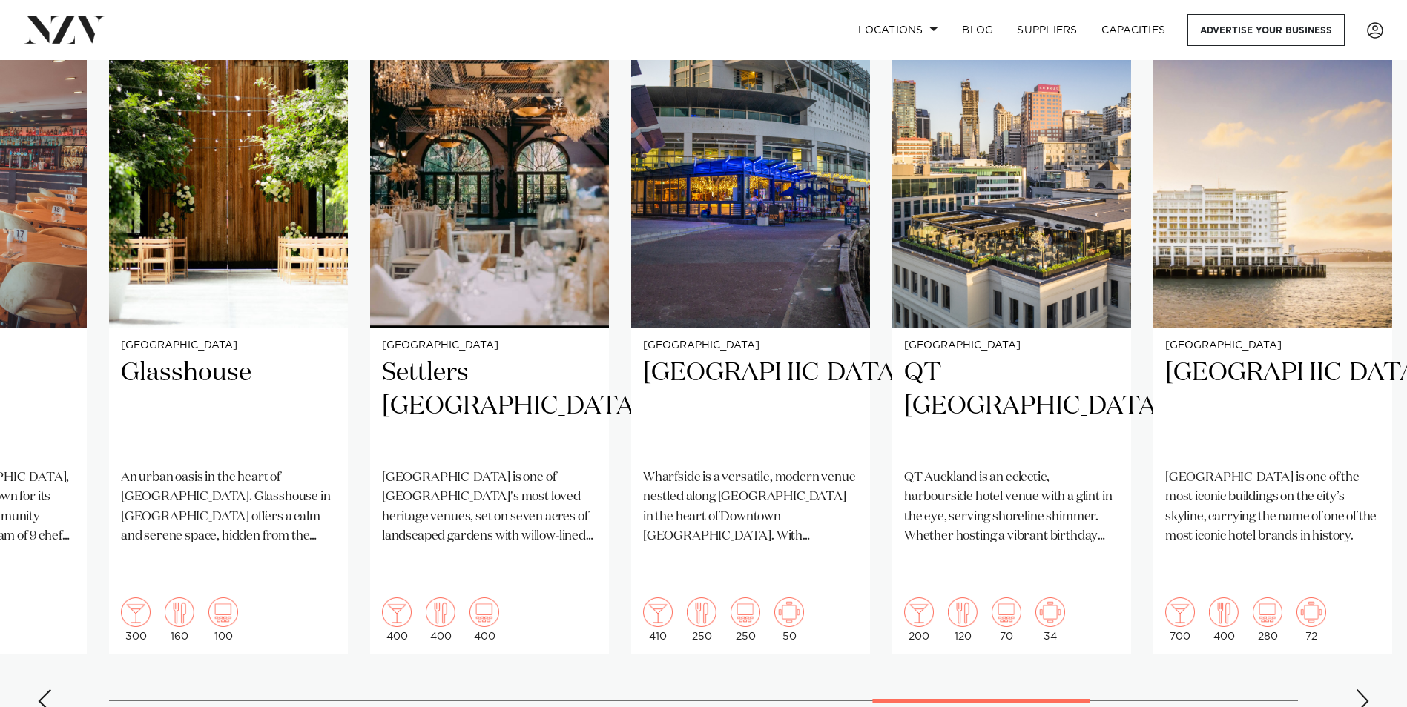
click at [1361, 690] on div "Next slide" at bounding box center [1362, 702] width 15 height 24
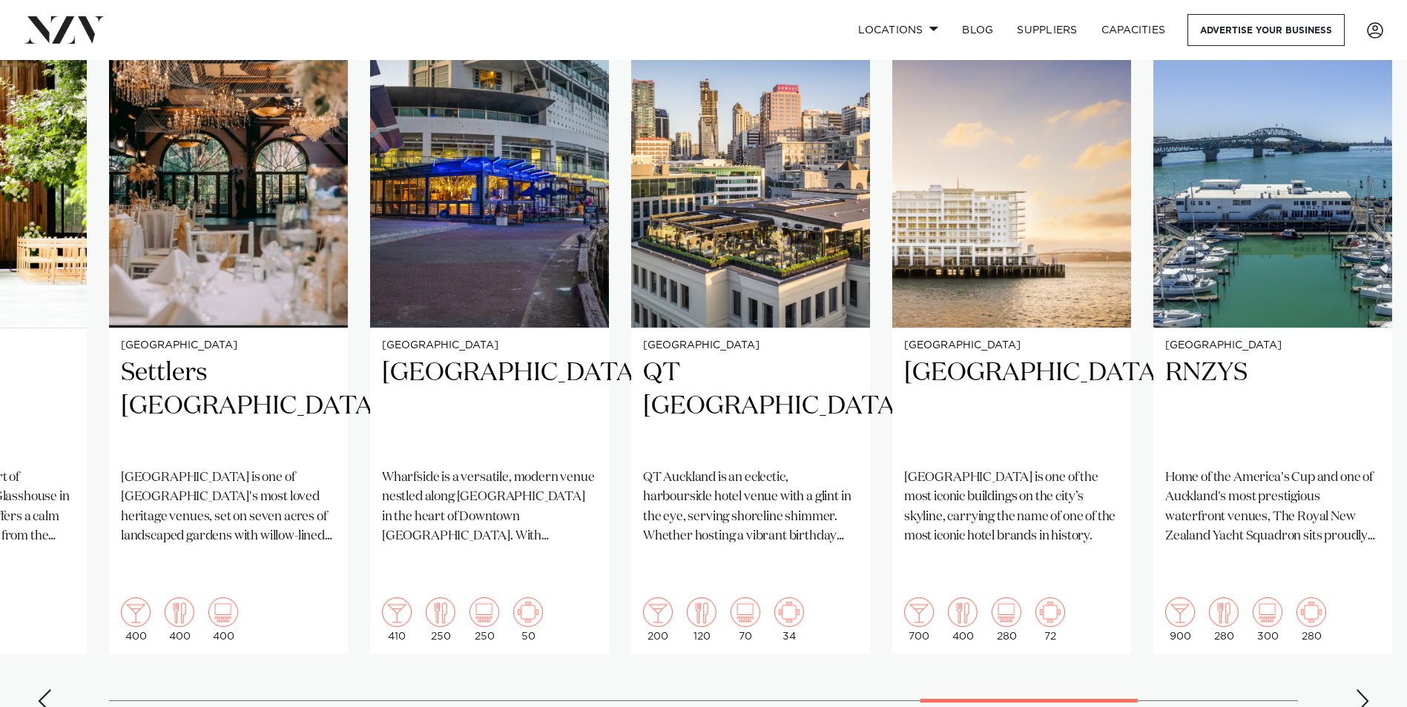
click at [1361, 690] on div "Next slide" at bounding box center [1362, 702] width 15 height 24
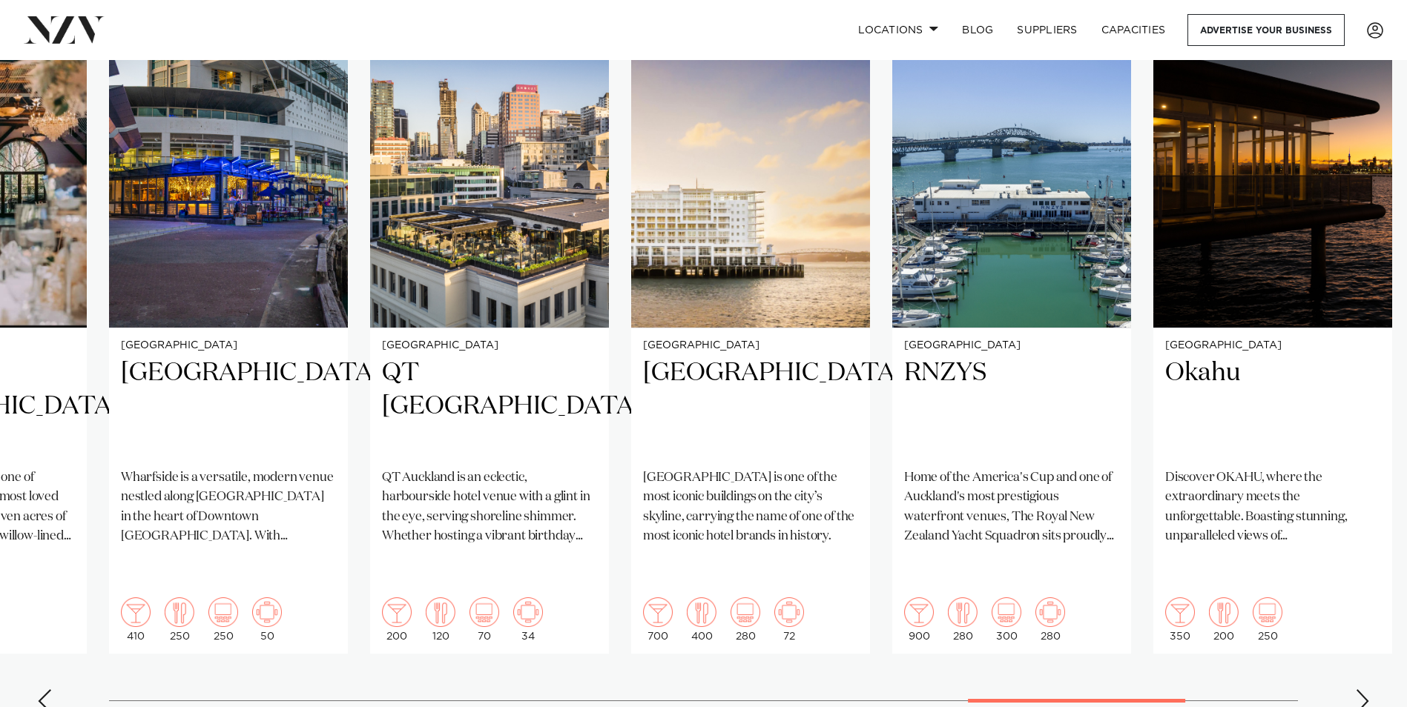
click at [1361, 690] on div "Next slide" at bounding box center [1362, 702] width 15 height 24
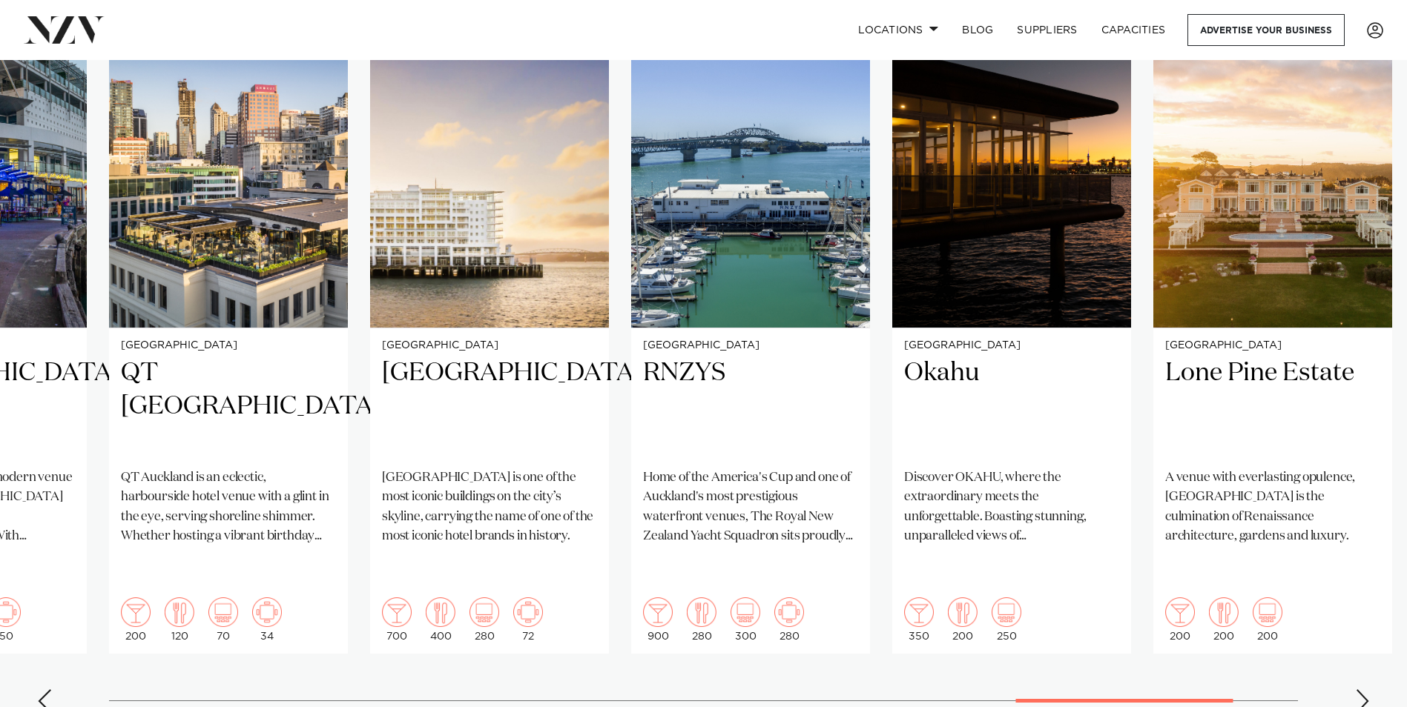
click at [1361, 690] on div "Next slide" at bounding box center [1362, 702] width 15 height 24
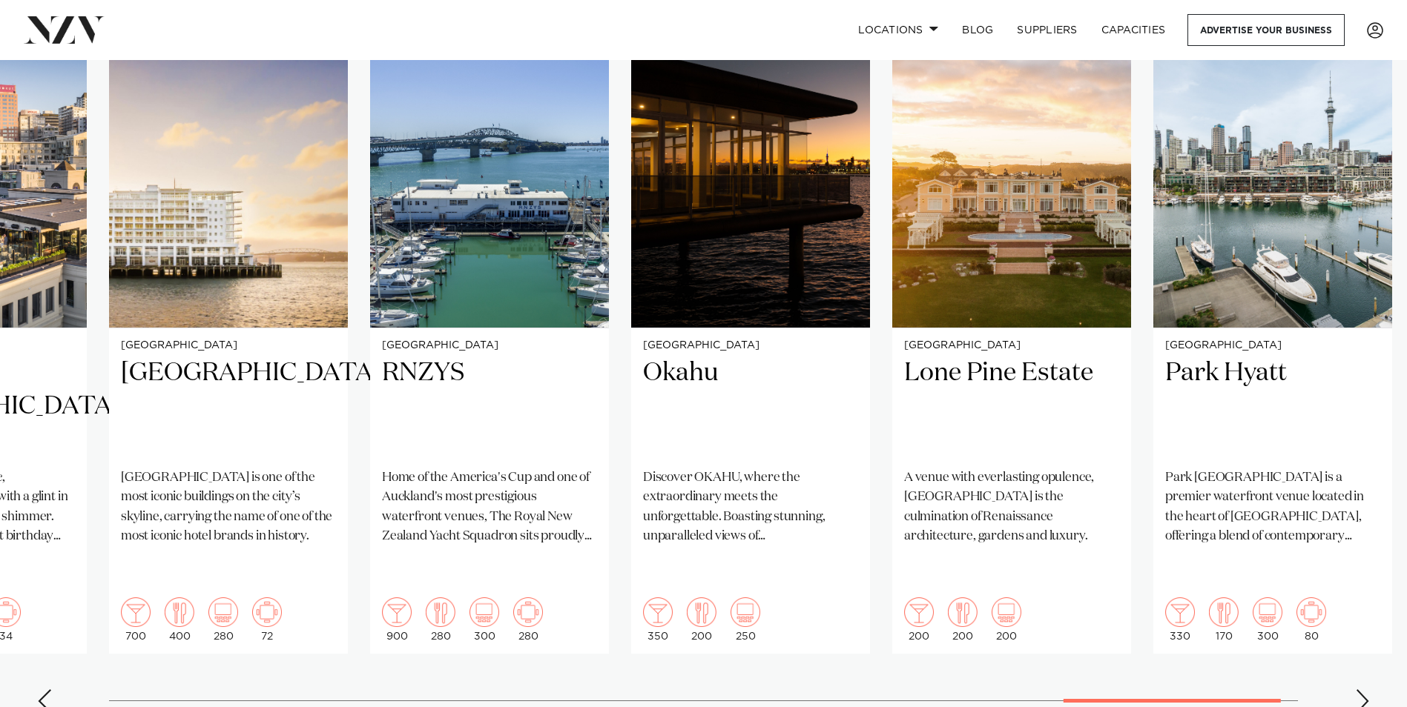
click at [1361, 690] on div "Next slide" at bounding box center [1362, 702] width 15 height 24
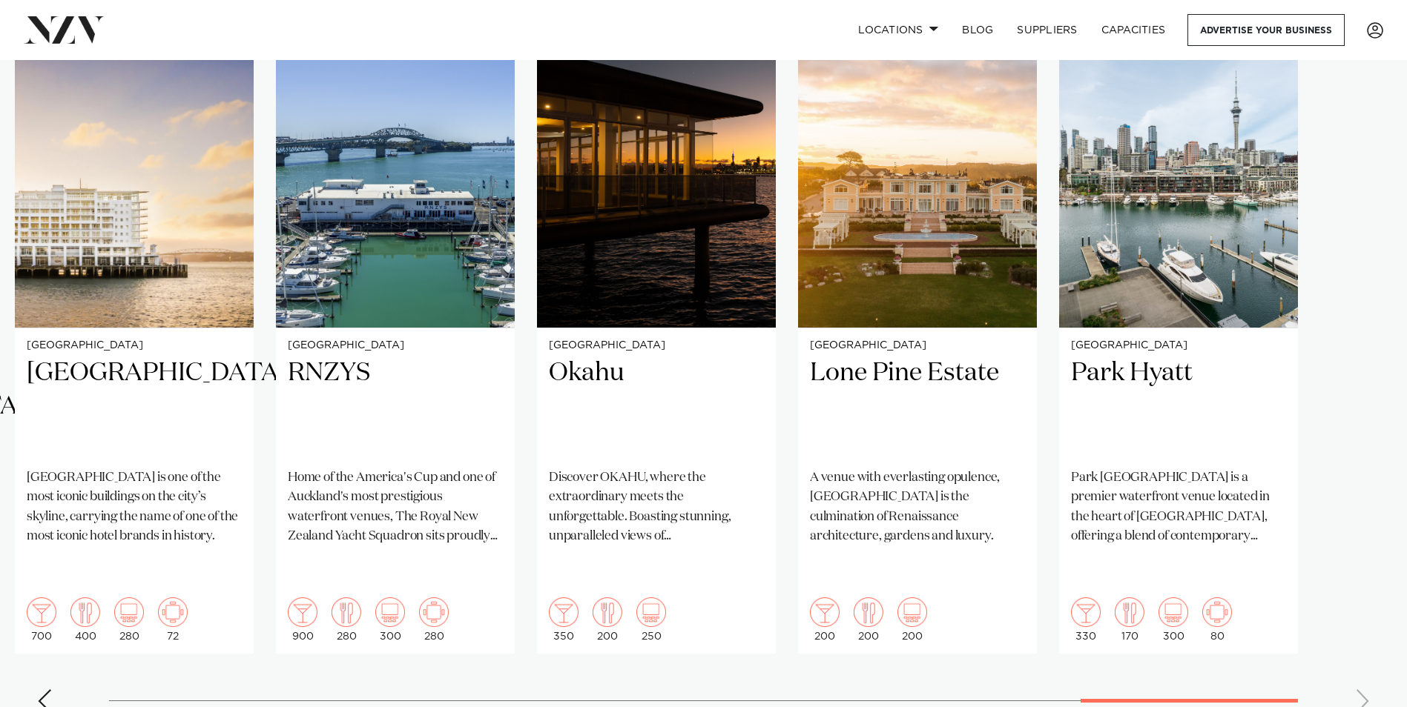
click at [1361, 653] on swiper-container "Auckland Bracu [GEOGRAPHIC_DATA], set among olive [PERSON_NAME] and lush landsc…" at bounding box center [703, 366] width 1407 height 718
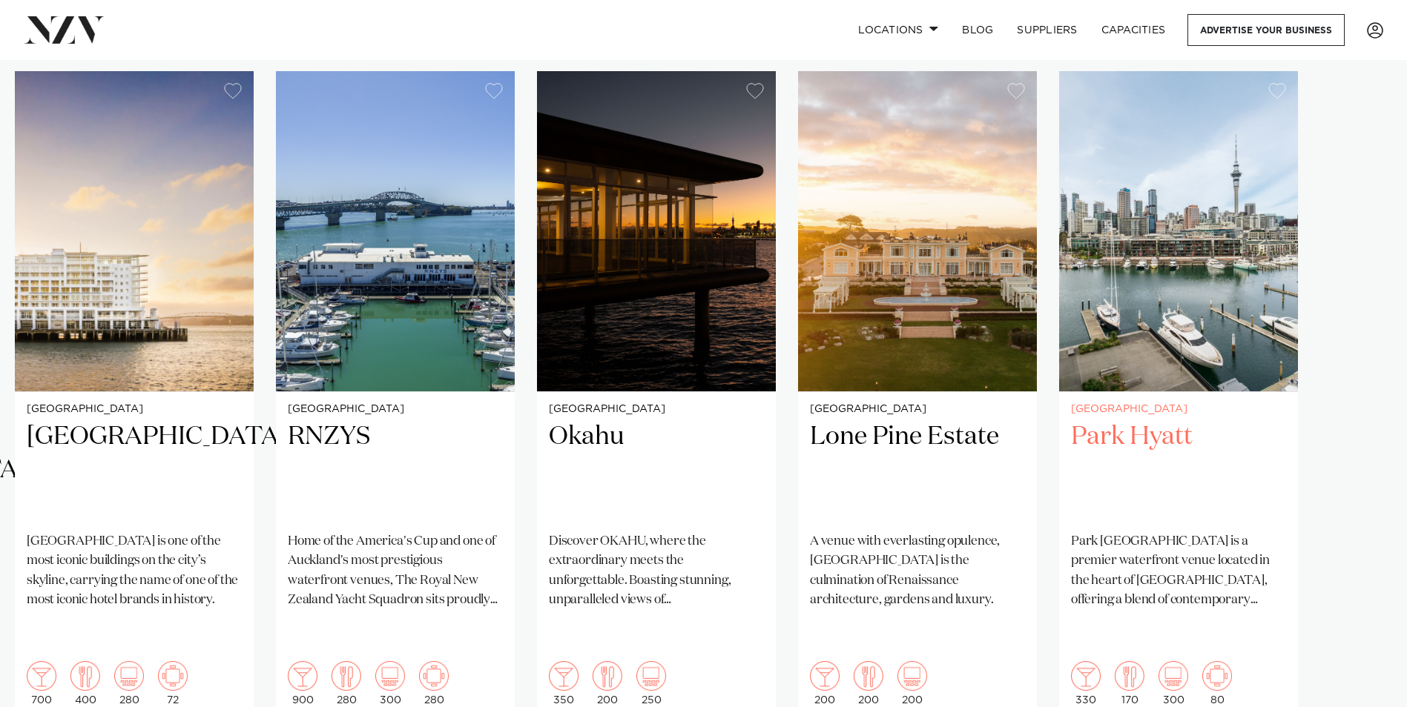
scroll to position [1019, 0]
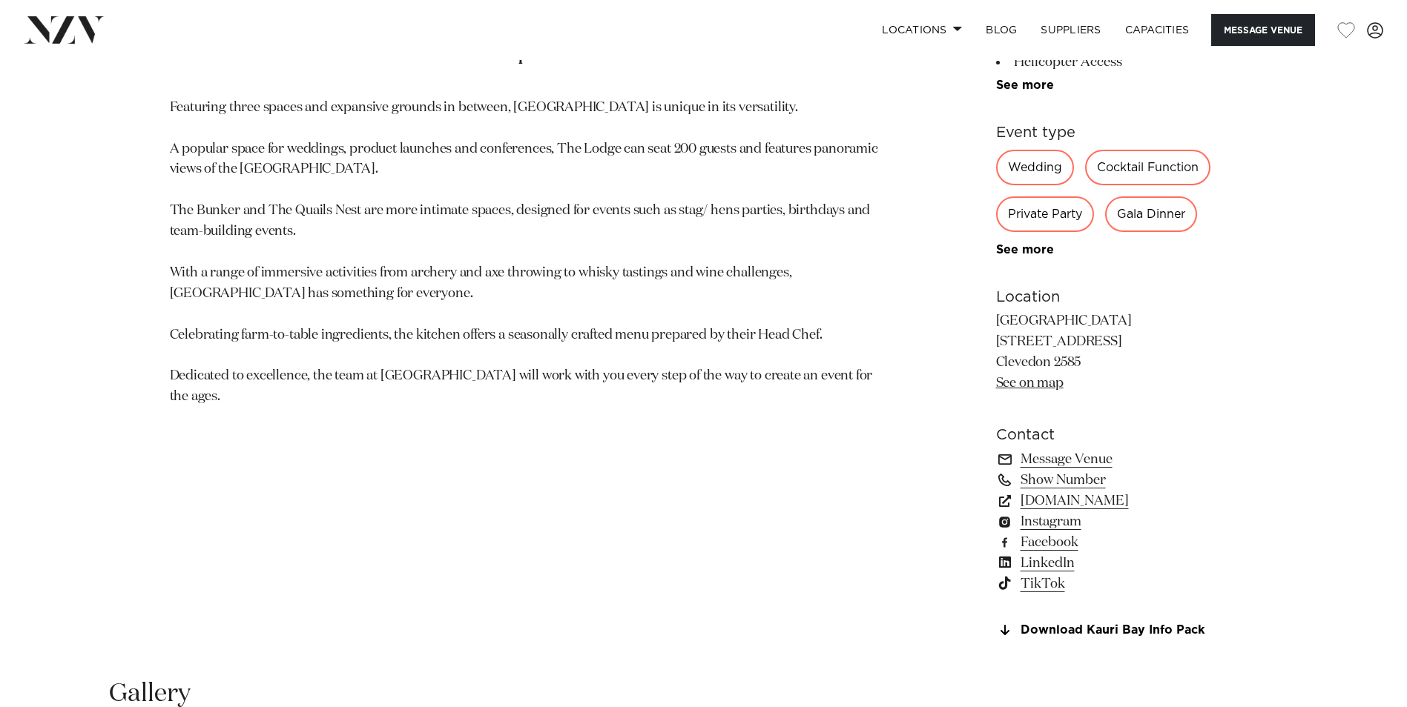
scroll to position [919, 0]
click at [1107, 624] on link "Download Kauri Bay Info Pack" at bounding box center [1117, 630] width 242 height 13
